Goal: Information Seeking & Learning: Find specific page/section

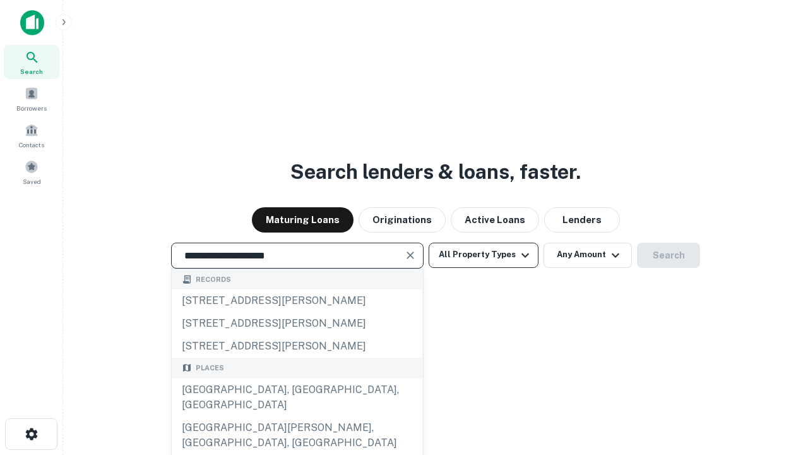
click at [297, 416] on div "[GEOGRAPHIC_DATA], [GEOGRAPHIC_DATA], [GEOGRAPHIC_DATA]" at bounding box center [297, 397] width 251 height 38
click at [484, 255] on button "All Property Types" at bounding box center [484, 255] width 110 height 25
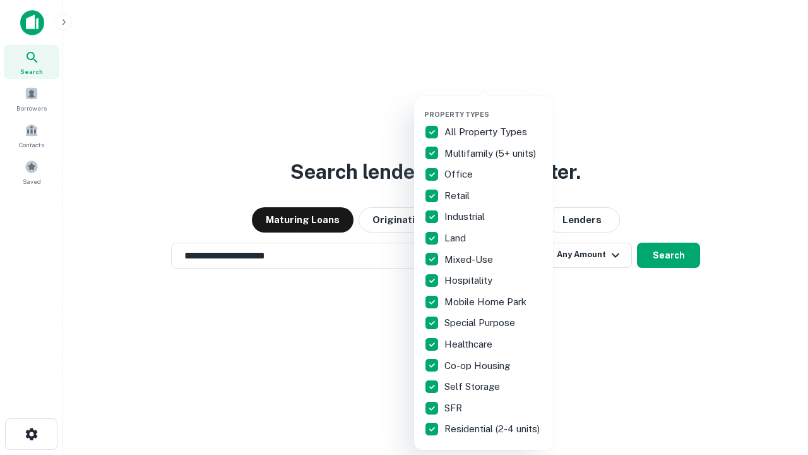
type input "**********"
click at [494, 106] on button "button" at bounding box center [493, 106] width 139 height 1
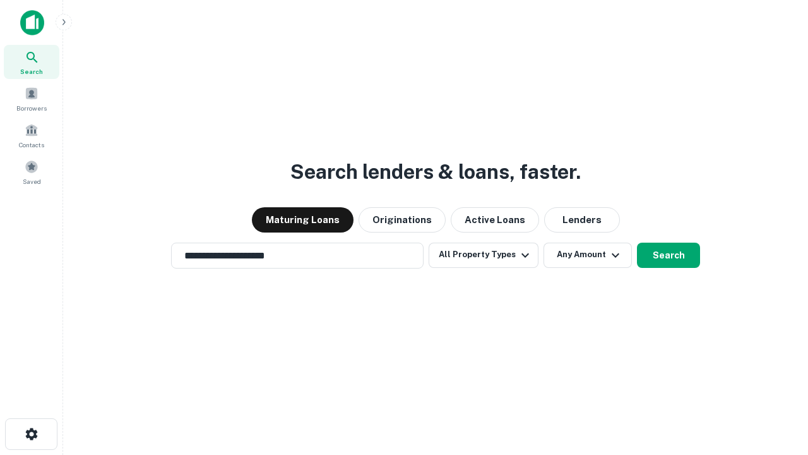
scroll to position [20, 0]
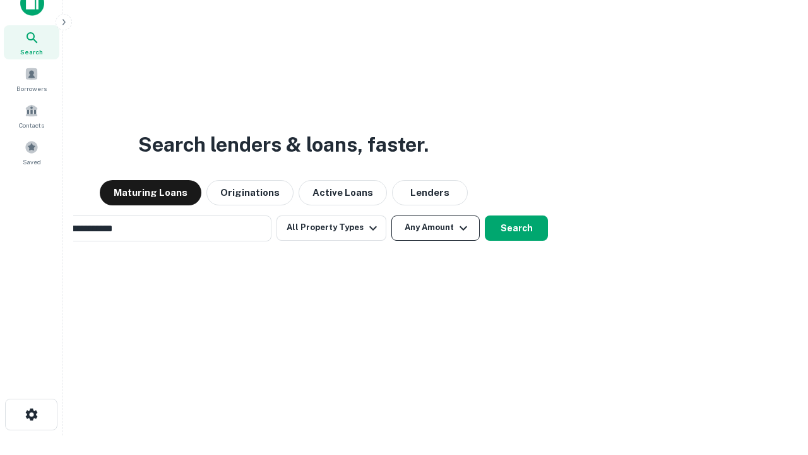
click at [392, 215] on button "Any Amount" at bounding box center [436, 227] width 88 height 25
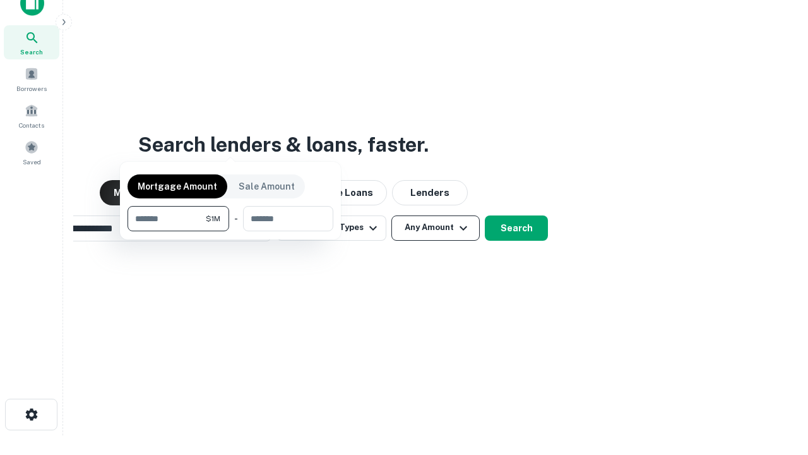
scroll to position [20, 0]
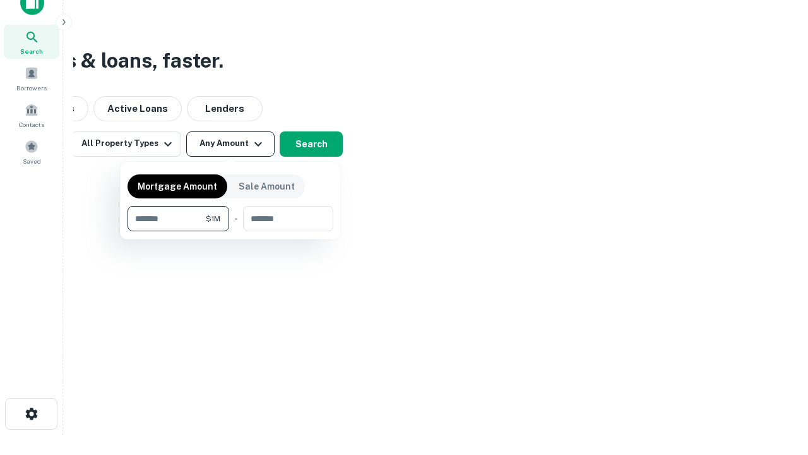
type input "*******"
click at [231, 231] on button "button" at bounding box center [231, 231] width 206 height 1
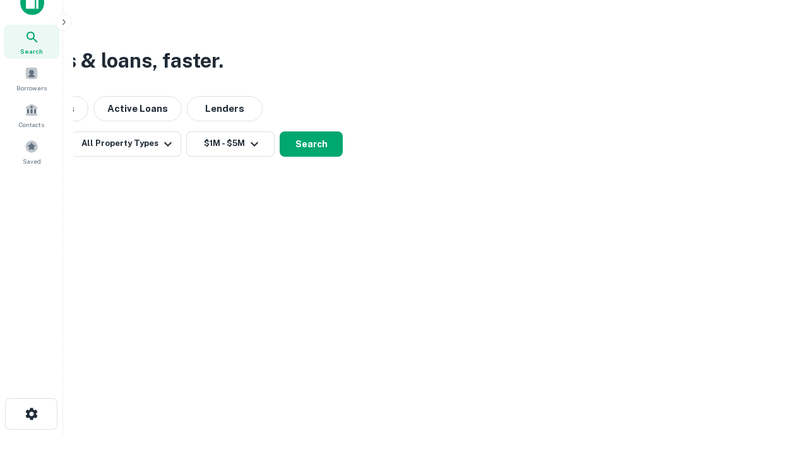
scroll to position [20, 0]
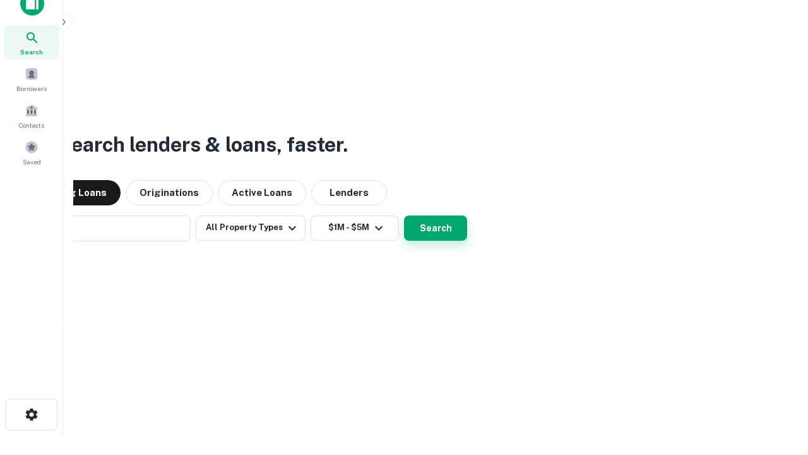
click at [404, 215] on button "Search" at bounding box center [435, 227] width 63 height 25
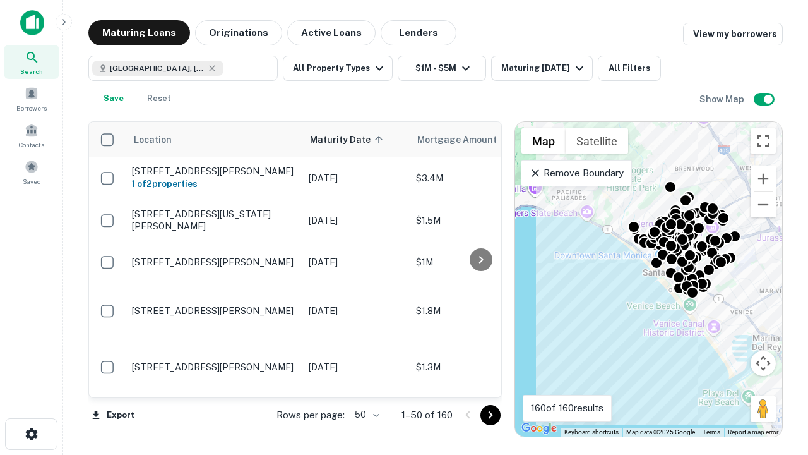
click at [365, 414] on body "Search Borrowers Contacts Saved Maturing Loans Originations Active Loans Lender…" at bounding box center [404, 227] width 808 height 455
click at [366, 383] on li "25" at bounding box center [365, 382] width 37 height 23
